Goal: Task Accomplishment & Management: Manage account settings

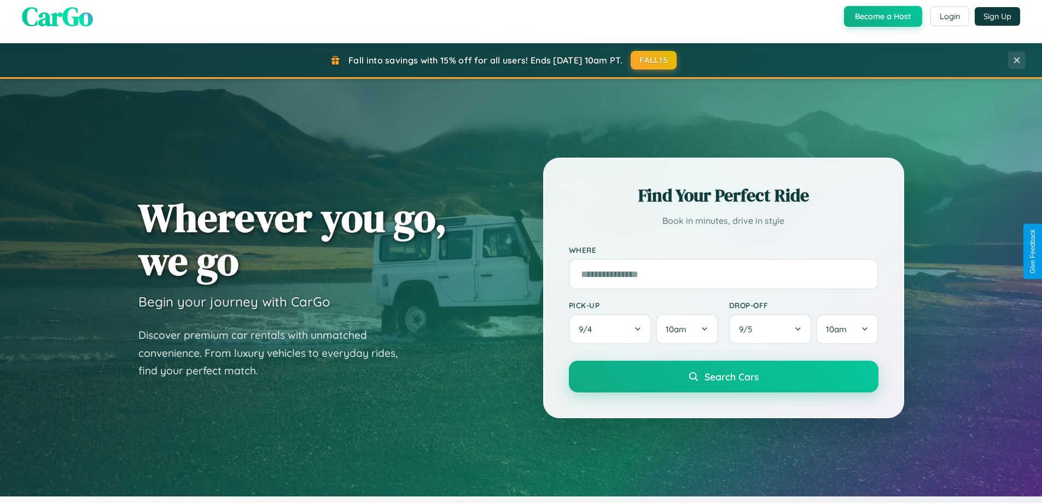
scroll to position [471, 0]
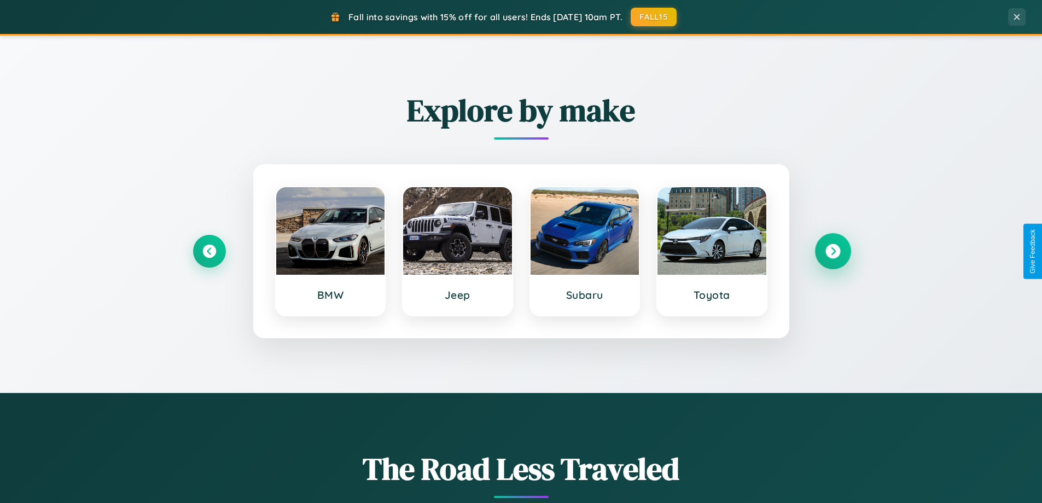
click at [832, 251] on icon at bounding box center [832, 251] width 15 height 15
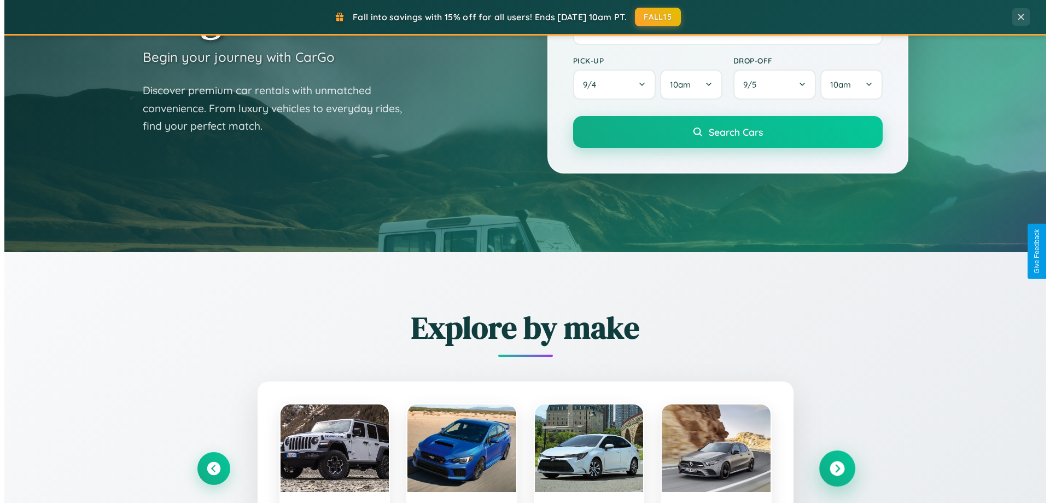
scroll to position [0, 0]
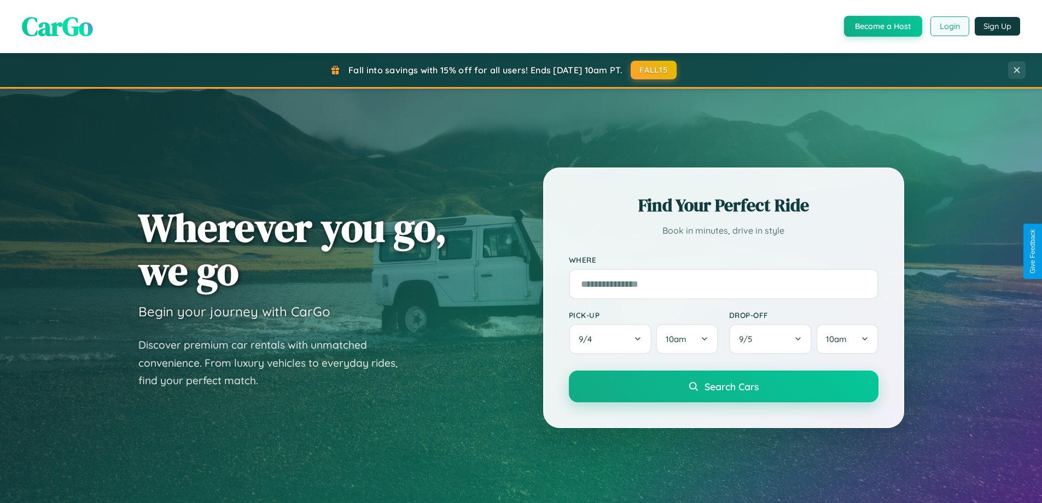
click at [949, 26] on button "Login" at bounding box center [949, 26] width 39 height 20
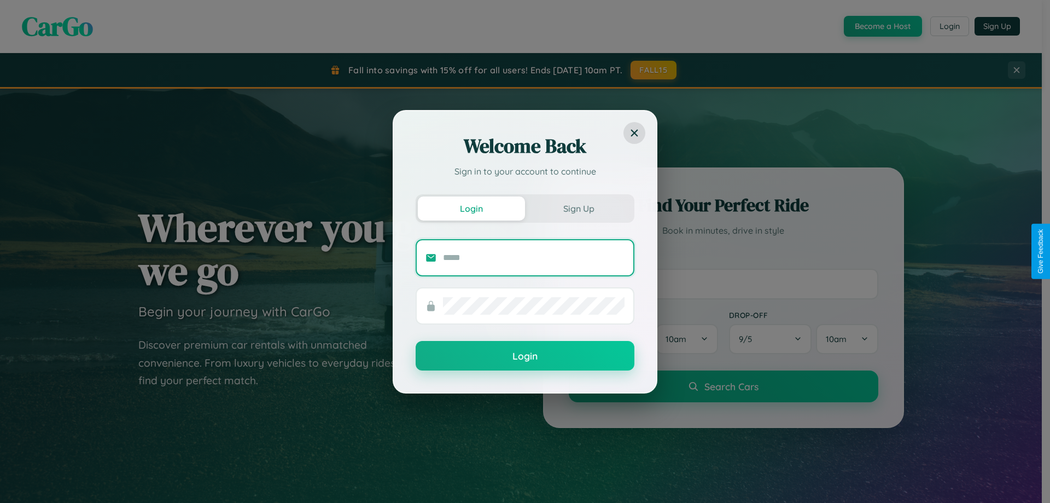
click at [534, 257] on input "text" at bounding box center [534, 258] width 182 height 18
type input "**********"
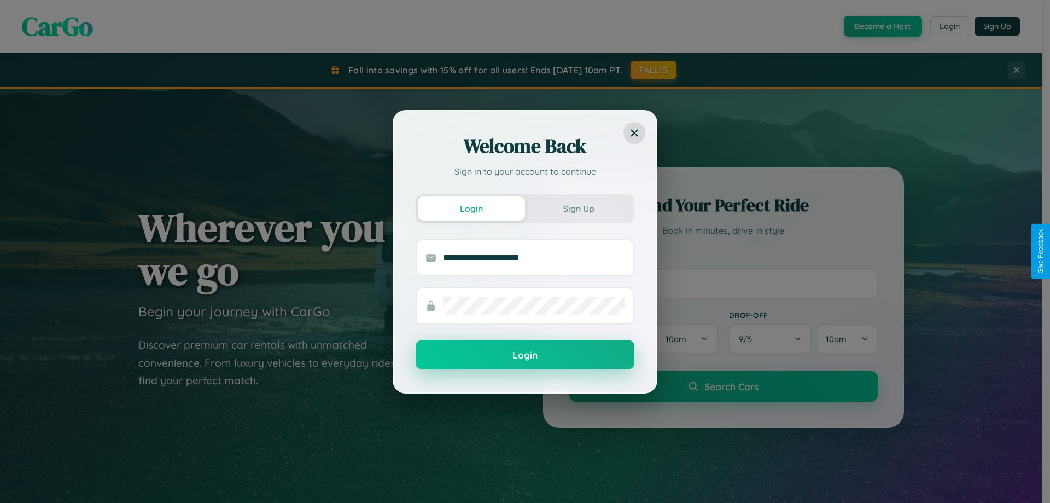
click at [525, 355] on button "Login" at bounding box center [525, 355] width 219 height 30
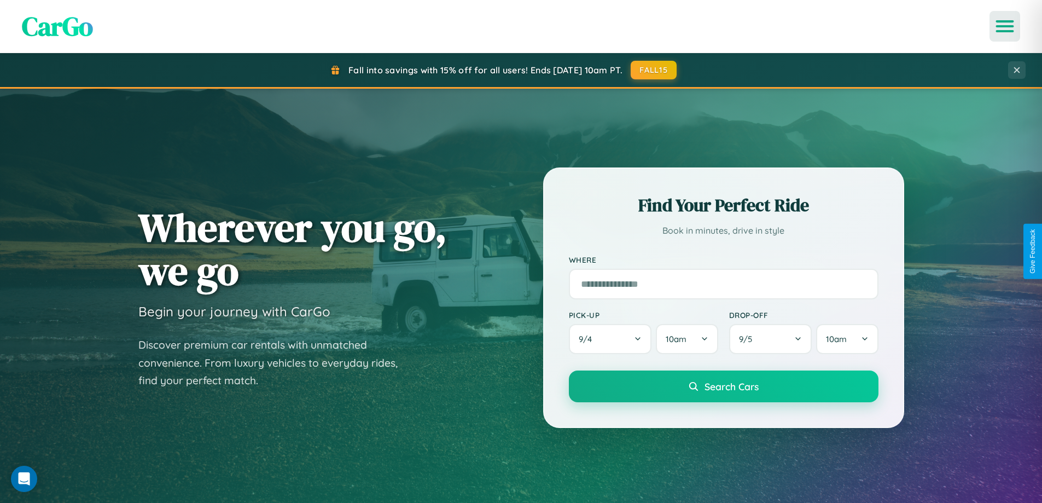
click at [1005, 26] on icon "Open menu" at bounding box center [1005, 26] width 16 height 10
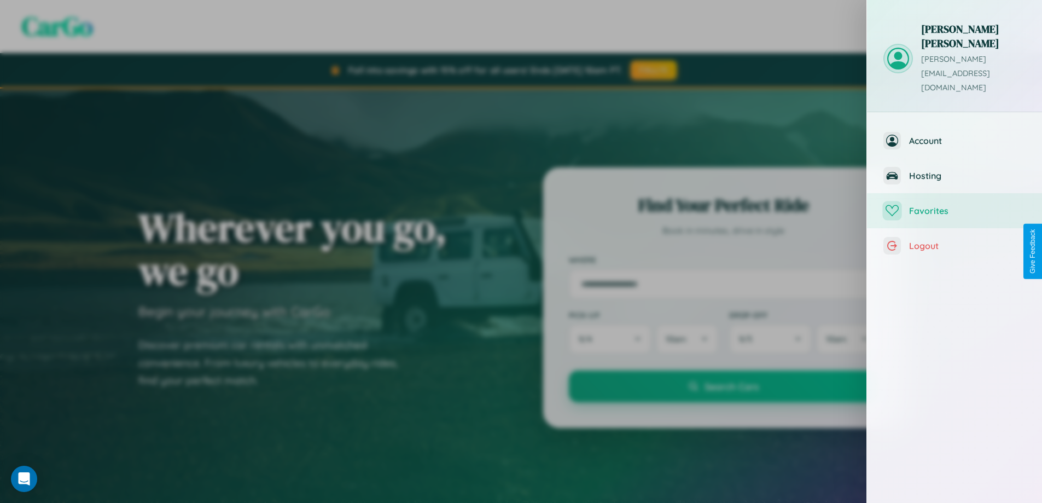
click at [954, 205] on span "Favorites" at bounding box center [967, 210] width 116 height 11
